Goal: Task Accomplishment & Management: Manage account settings

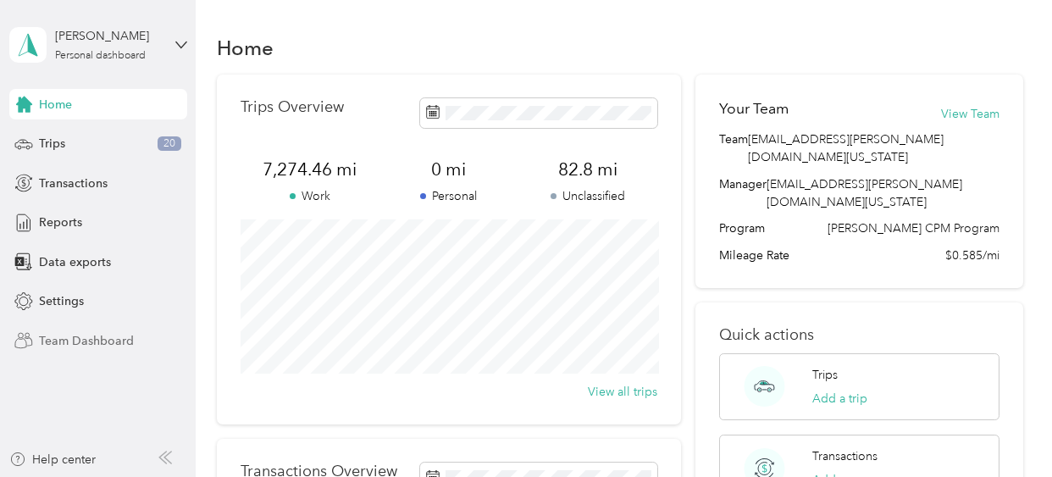
click at [65, 349] on div "Team Dashboard" at bounding box center [98, 340] width 178 height 31
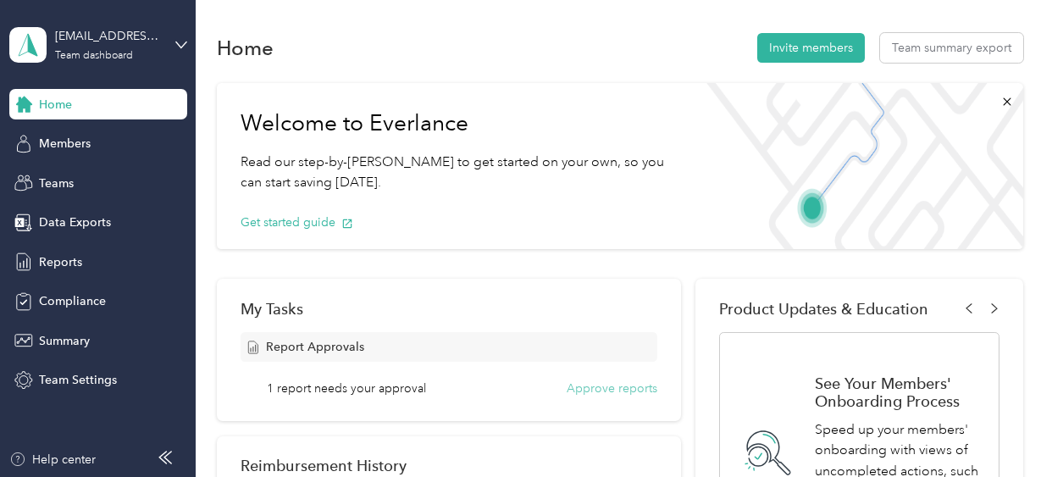
click at [602, 380] on button "Approve reports" at bounding box center [612, 389] width 91 height 18
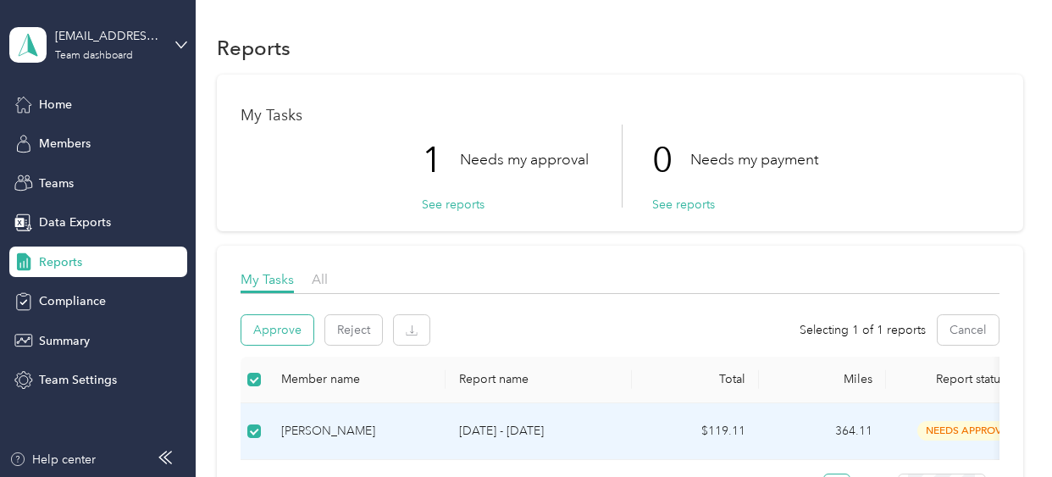
click at [283, 328] on button "Approve" at bounding box center [277, 330] width 72 height 30
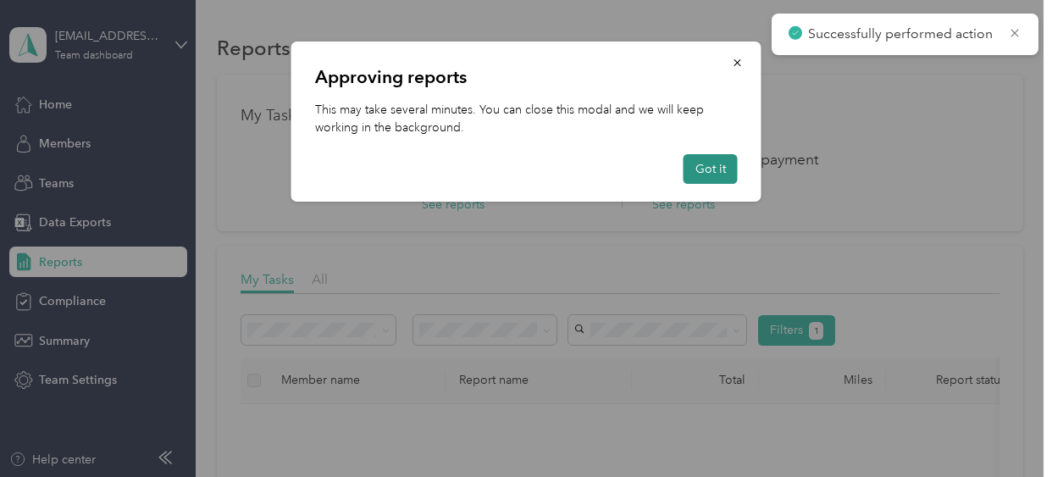
click at [708, 167] on button "Got it" at bounding box center [711, 169] width 54 height 30
